Goal: Task Accomplishment & Management: Manage account settings

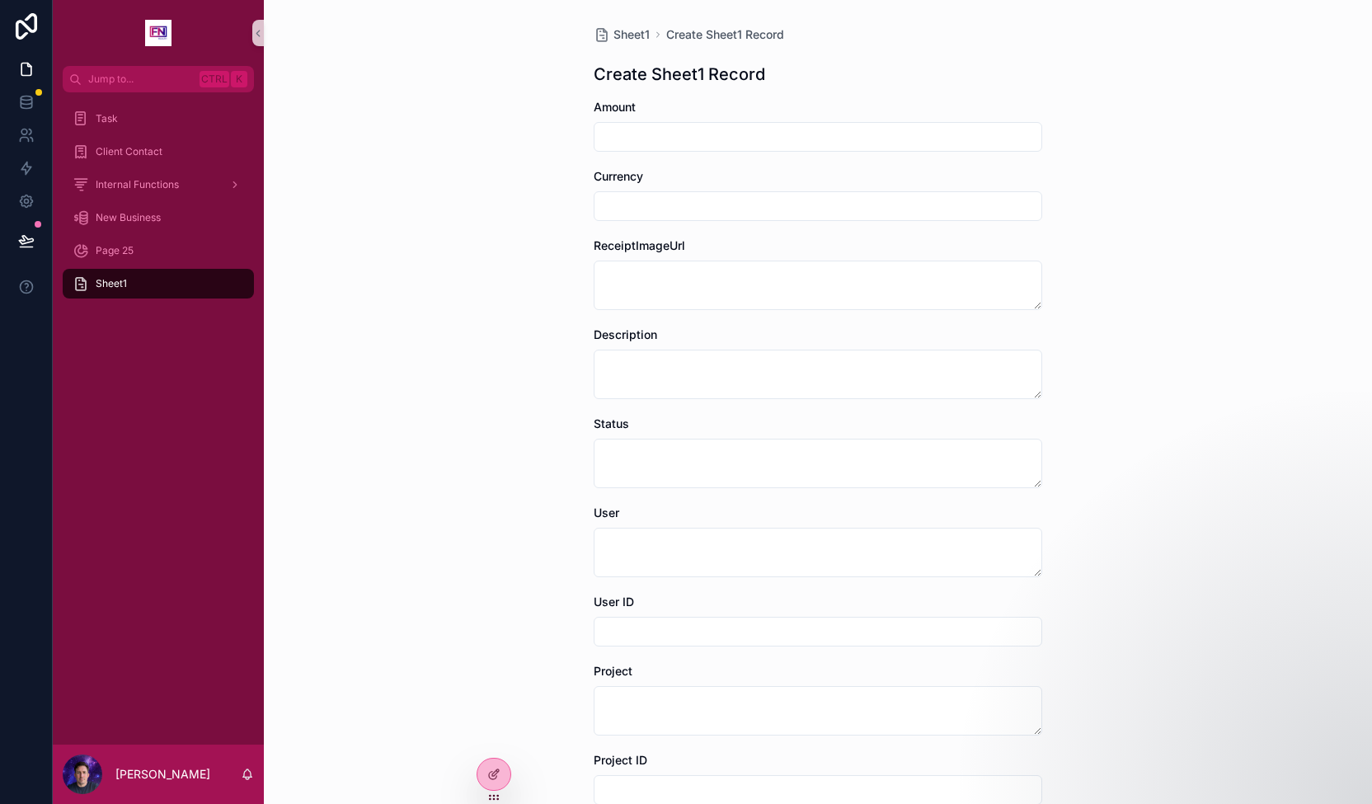
drag, startPoint x: 104, startPoint y: 280, endPoint x: 88, endPoint y: 281, distance: 15.8
click at [88, 281] on icon "scrollable content" at bounding box center [81, 283] width 16 height 16
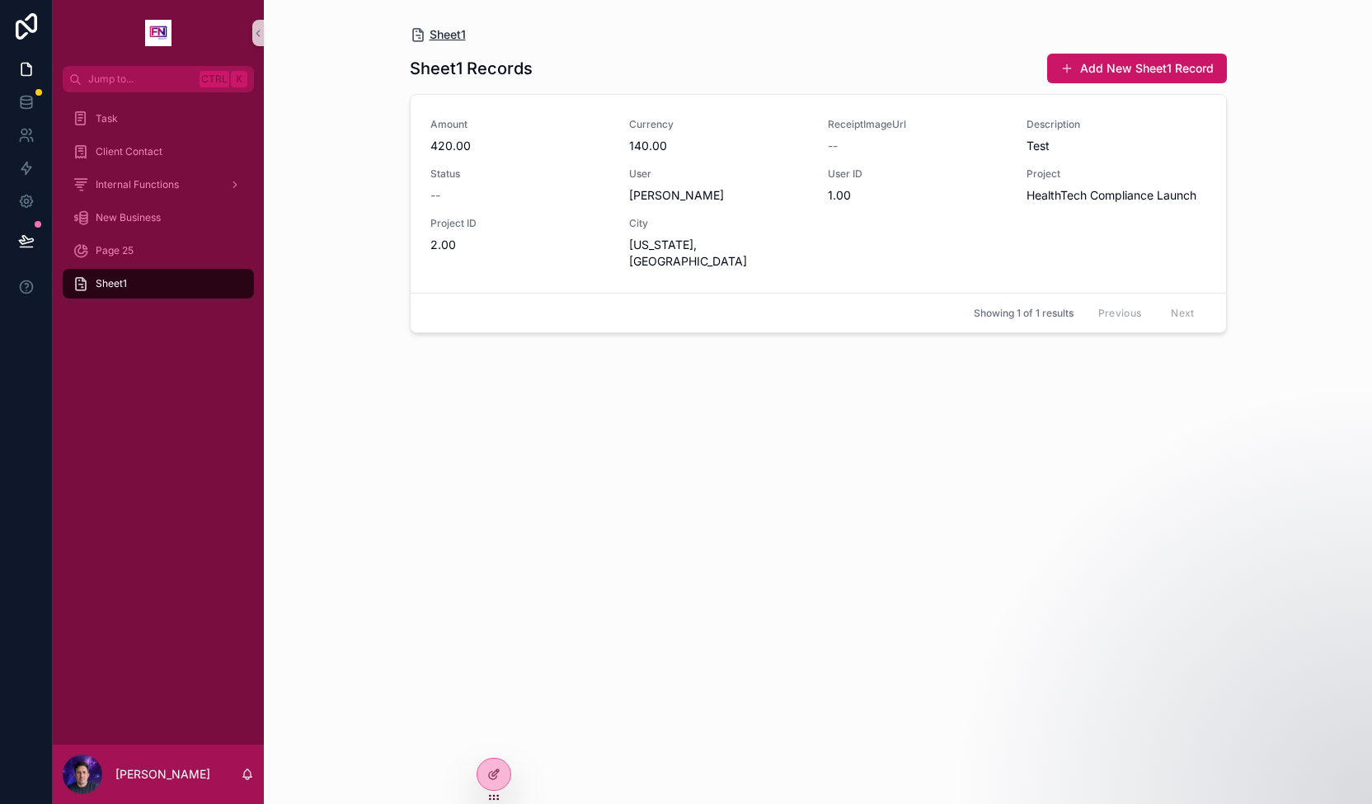
click at [441, 35] on span "Sheet1" at bounding box center [448, 34] width 36 height 16
drag, startPoint x: 445, startPoint y: 34, endPoint x: 396, endPoint y: 39, distance: 49.7
click at [397, 39] on div "Sheet1 Sheet1 Records Add New Sheet1 Record Amount 420.00 Currency 140.00 Recei…" at bounding box center [819, 392] width 844 height 784
click at [505, 773] on div at bounding box center [494, 774] width 33 height 31
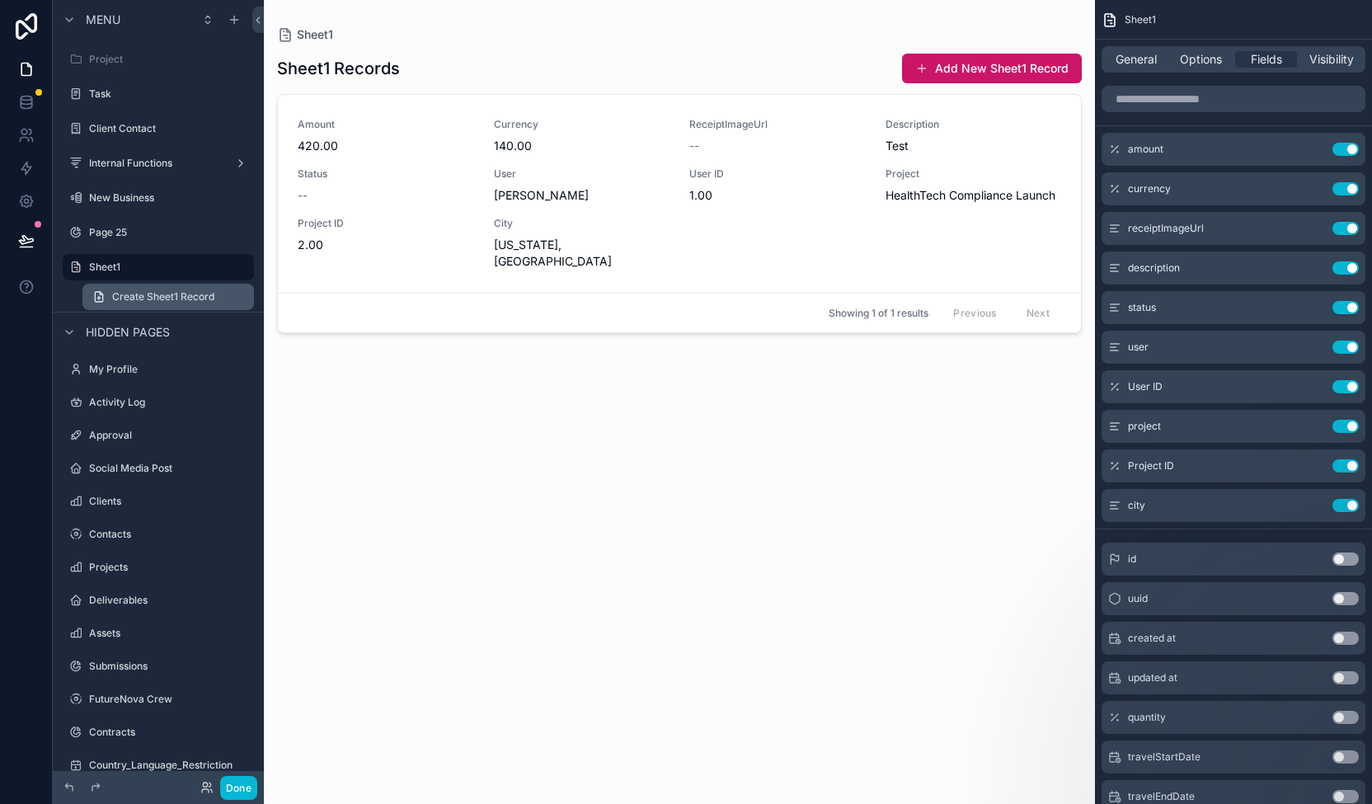
click at [178, 294] on span "Create Sheet1 Record" at bounding box center [163, 296] width 102 height 13
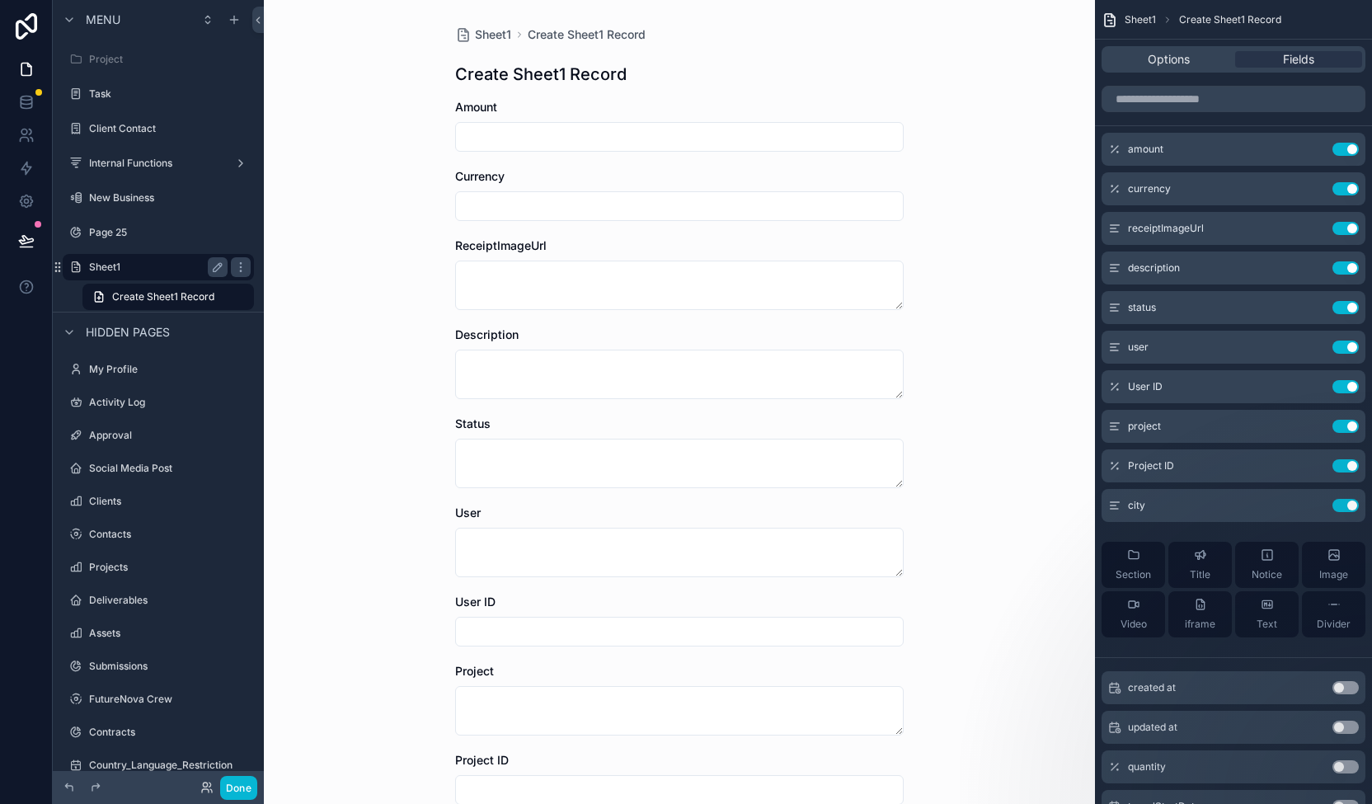
click at [117, 266] on label "Sheet1" at bounding box center [155, 267] width 132 height 13
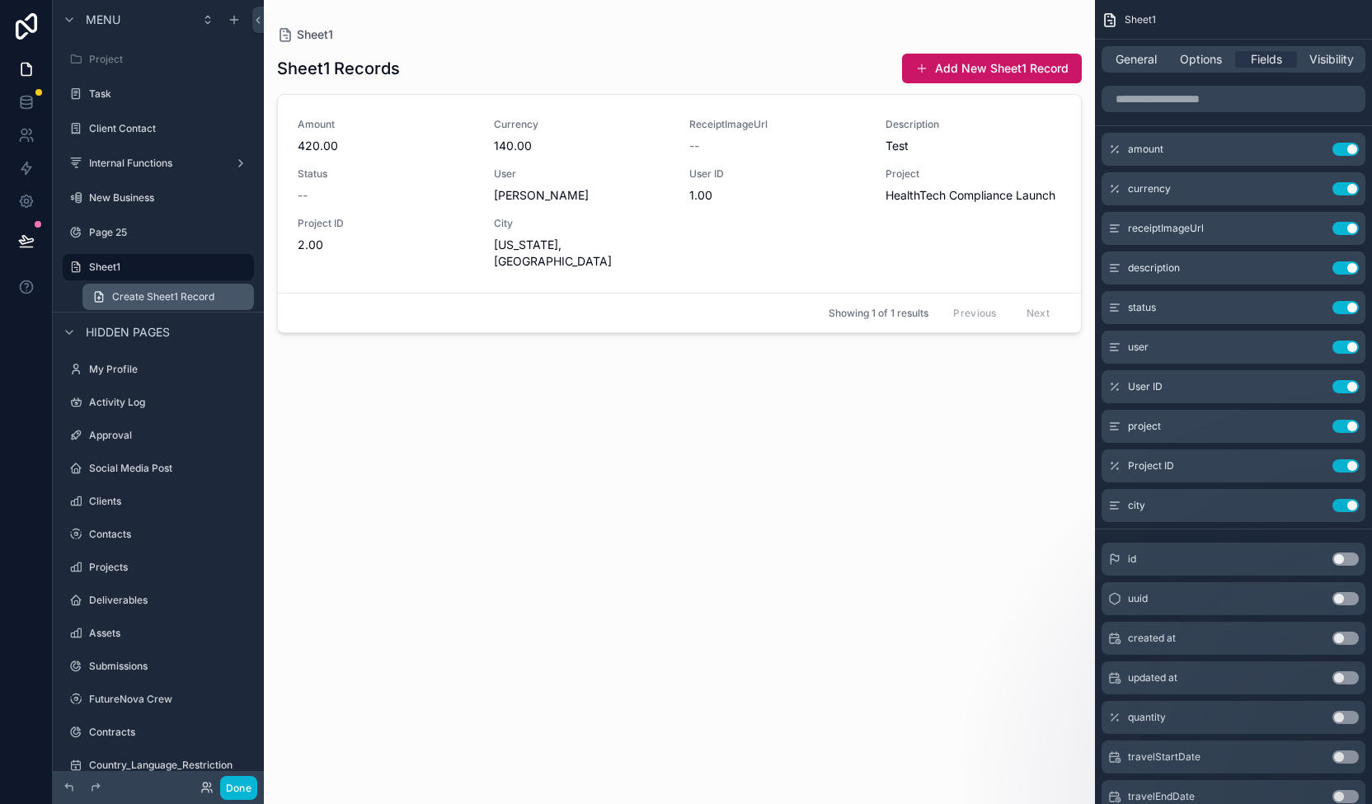
click at [145, 285] on link "Create Sheet1 Record" at bounding box center [168, 297] width 172 height 26
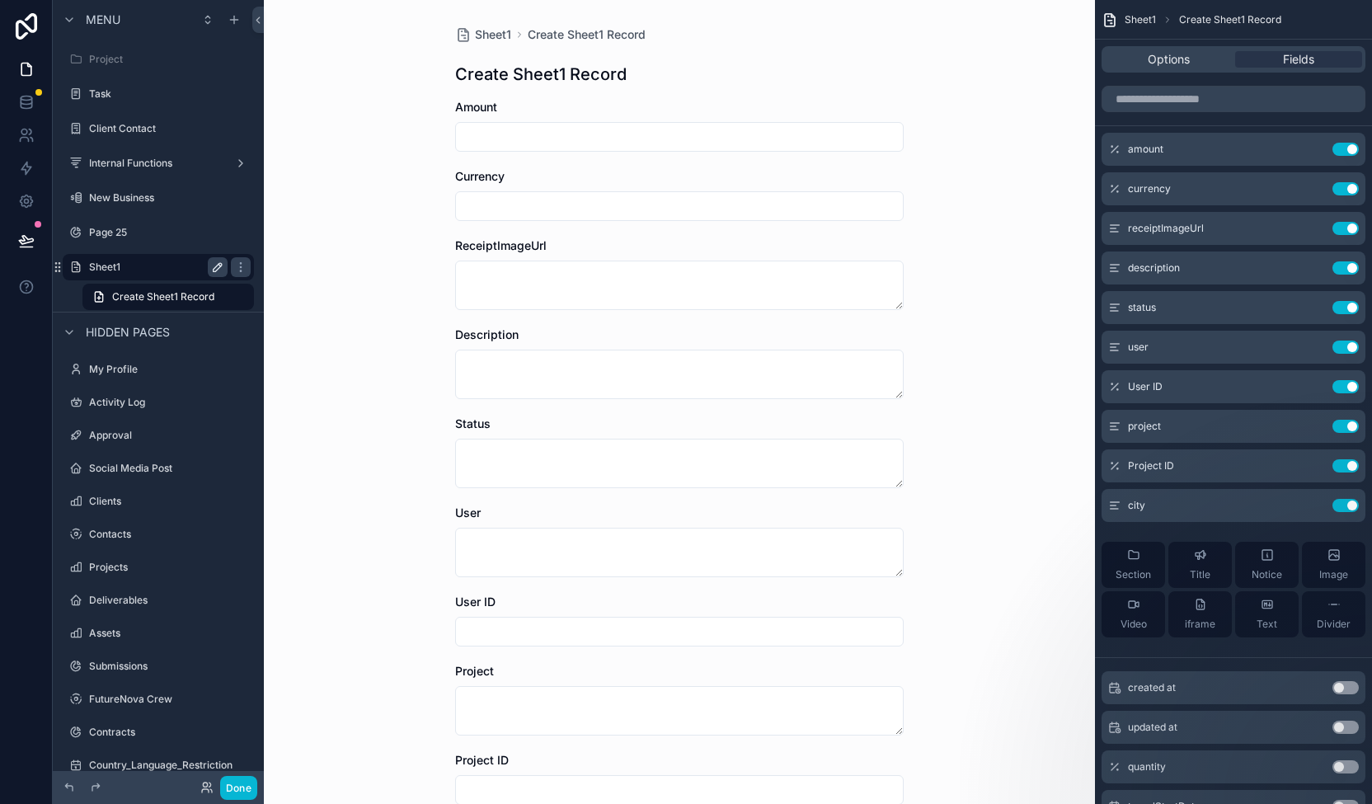
click at [208, 265] on div "Sheet1" at bounding box center [158, 267] width 139 height 20
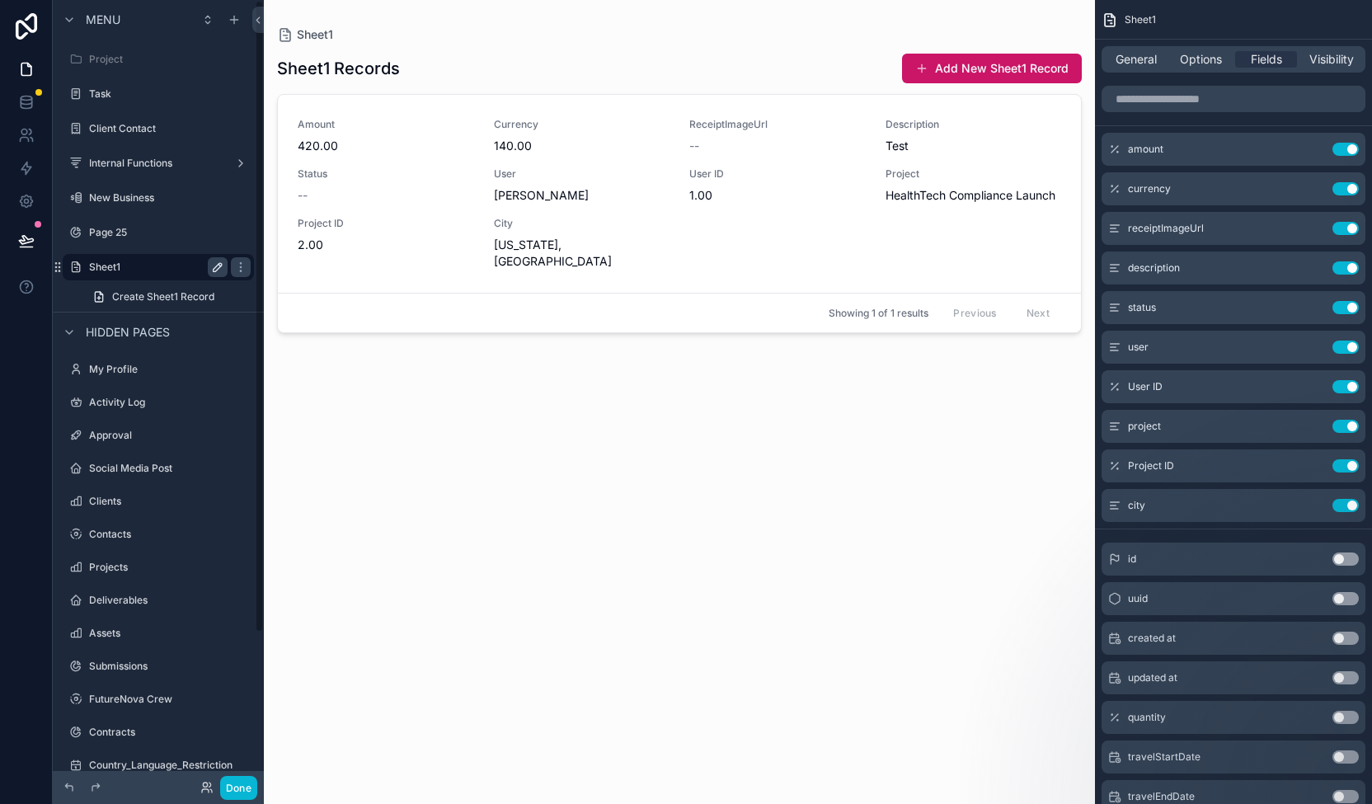
click at [218, 265] on icon "scrollable content" at bounding box center [217, 267] width 13 height 13
click at [150, 269] on input "******" at bounding box center [145, 267] width 112 height 20
type input "**********"
click at [245, 261] on icon "scrollable content" at bounding box center [240, 267] width 13 height 13
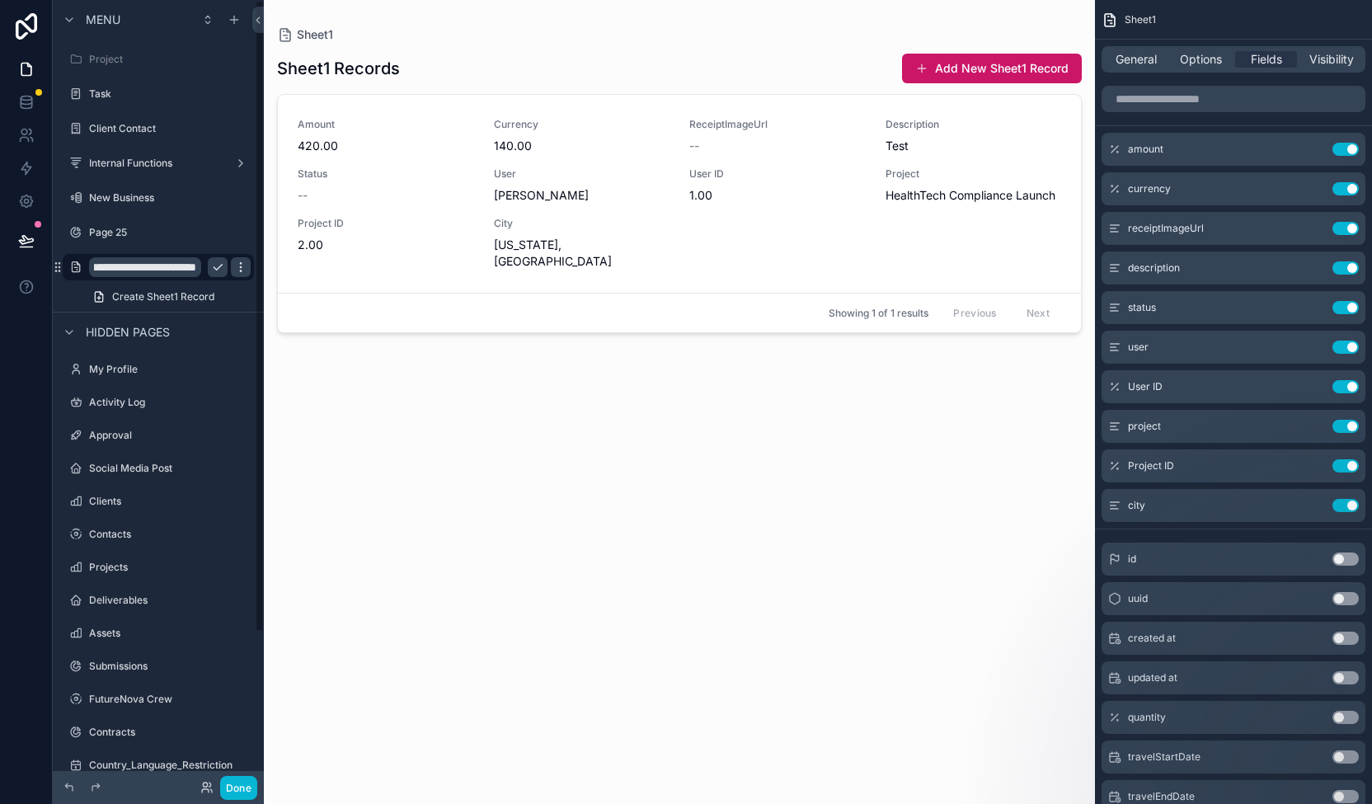
scroll to position [0, 0]
click at [234, 268] on icon "scrollable content" at bounding box center [240, 267] width 13 height 13
click at [271, 591] on div "scrollable content" at bounding box center [679, 392] width 831 height 784
click at [31, 94] on icon at bounding box center [26, 102] width 16 height 16
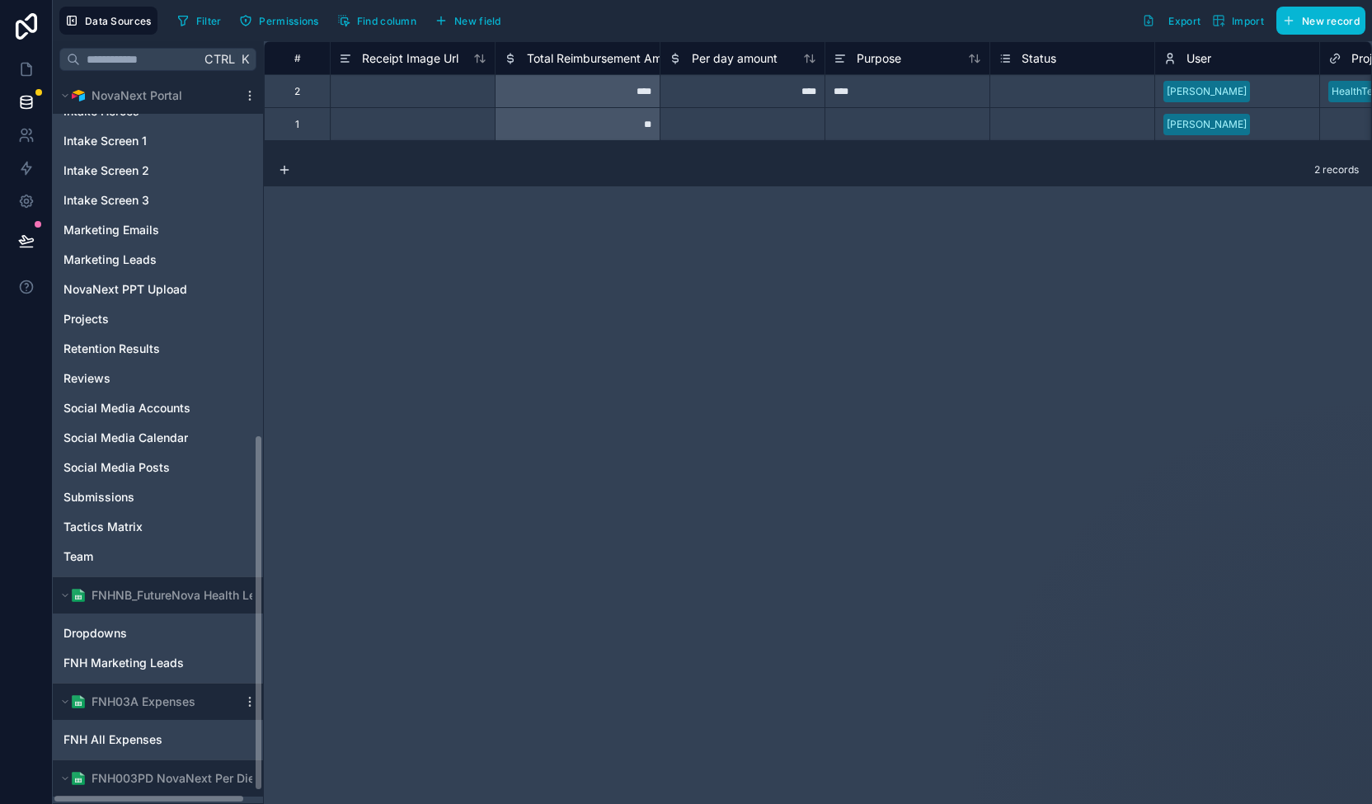
scroll to position [754, 0]
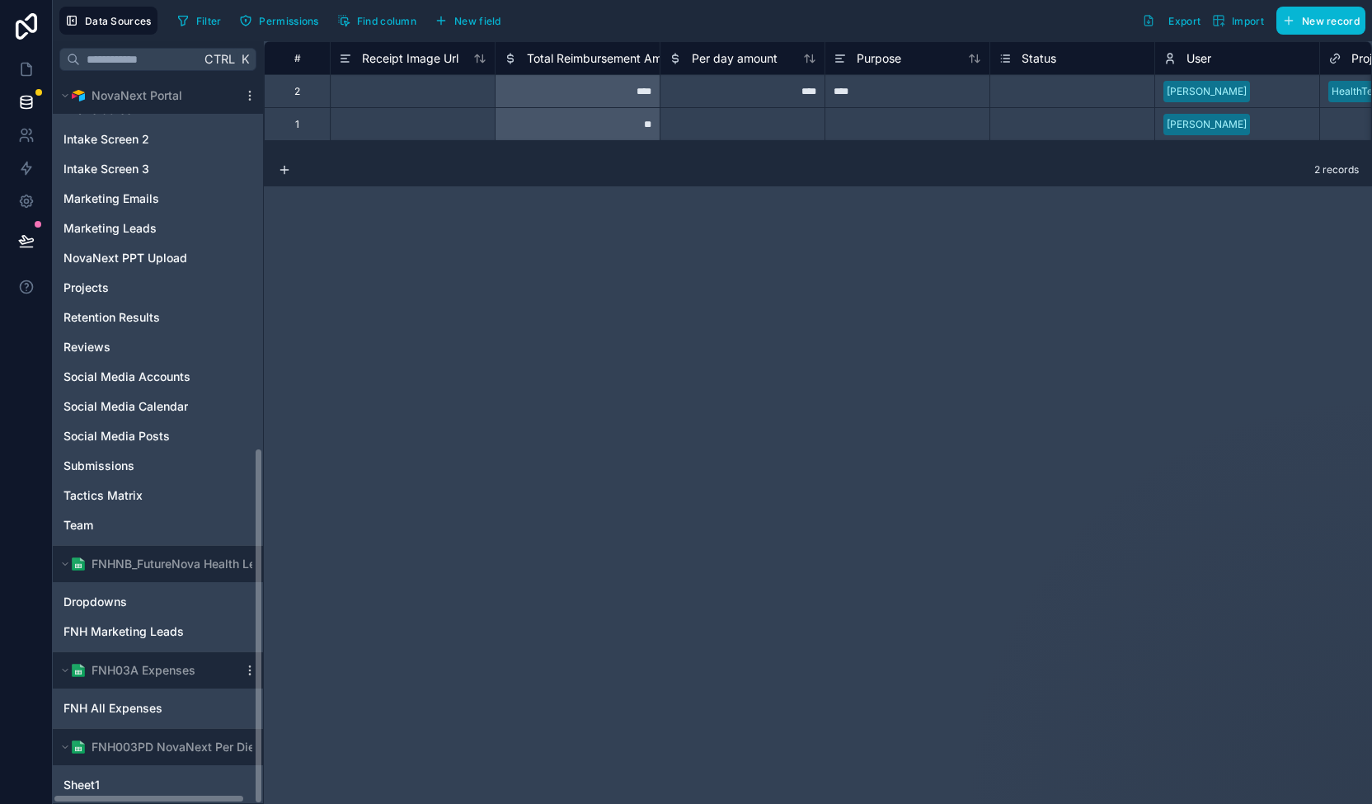
drag, startPoint x: 261, startPoint y: 394, endPoint x: 280, endPoint y: 798, distance: 404.6
click at [280, 798] on div "**********" at bounding box center [713, 422] width 1320 height 763
click at [93, 782] on span "Sheet1" at bounding box center [82, 785] width 36 height 16
